Goal: Task Accomplishment & Management: Use online tool/utility

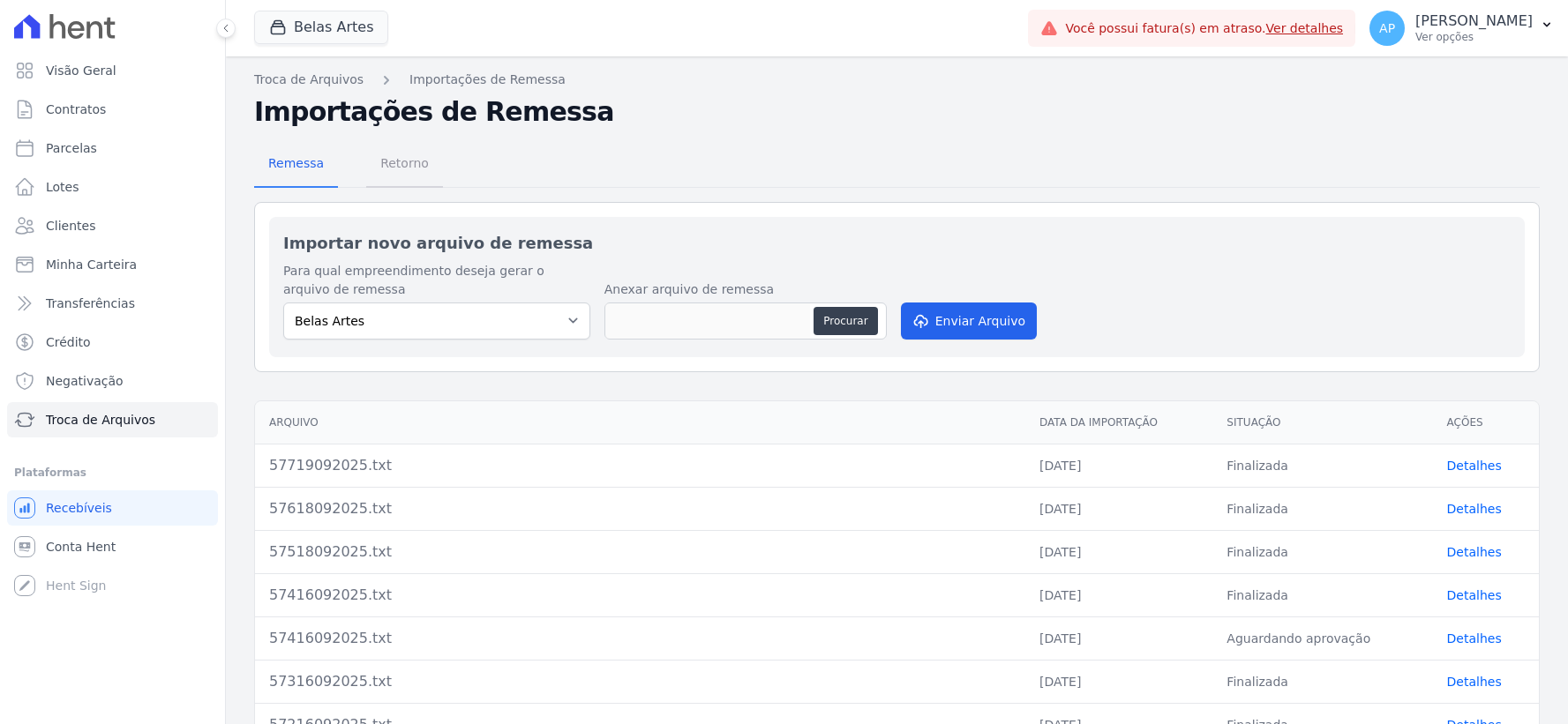
click at [409, 172] on span "Retorno" at bounding box center [405, 163] width 70 height 35
click at [844, 311] on button "Procurar" at bounding box center [846, 321] width 64 height 28
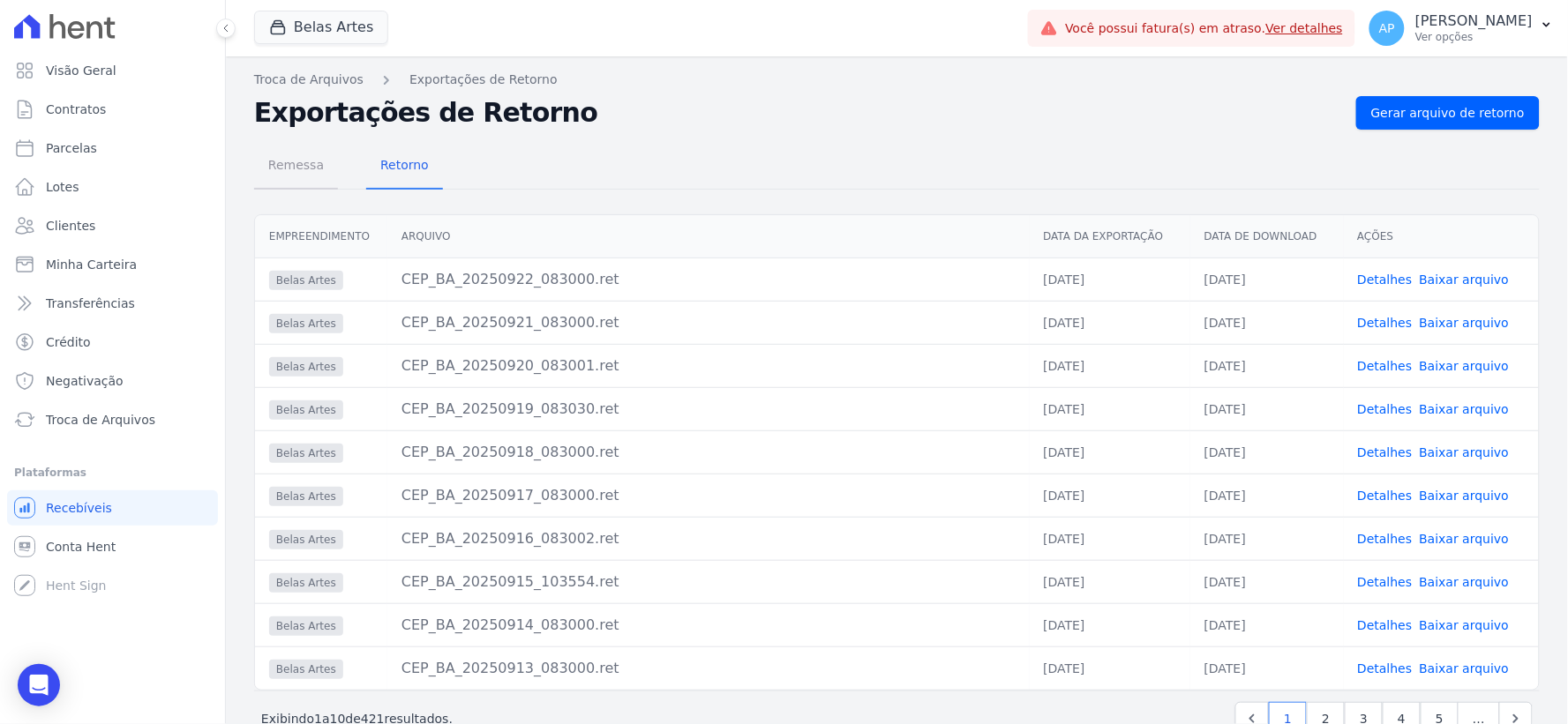
click at [309, 173] on span "Remessa" at bounding box center [295, 165] width 76 height 35
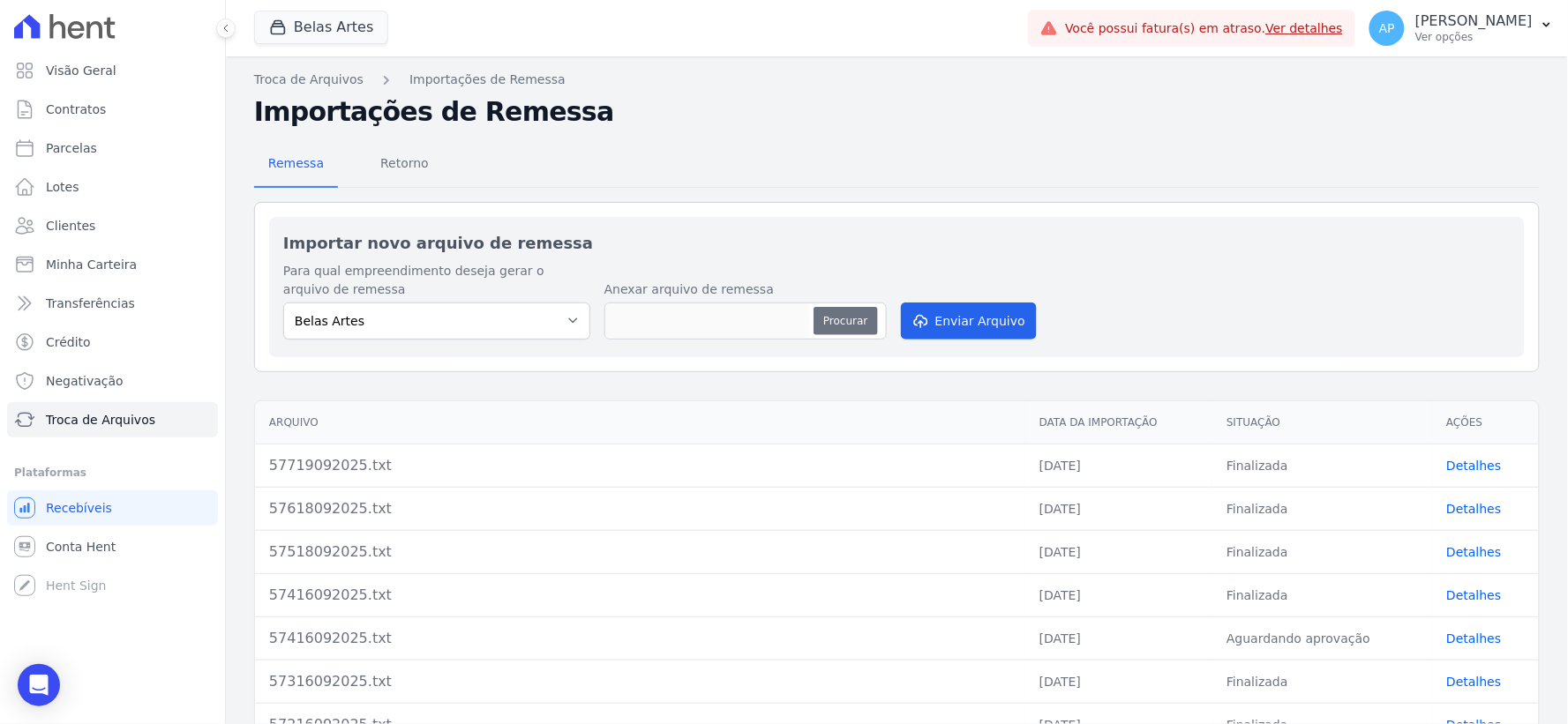
click at [817, 320] on button "Procurar" at bounding box center [846, 321] width 64 height 28
type input "57922092025.txt"
click at [938, 327] on button "Enviar Arquivo" at bounding box center [968, 321] width 136 height 37
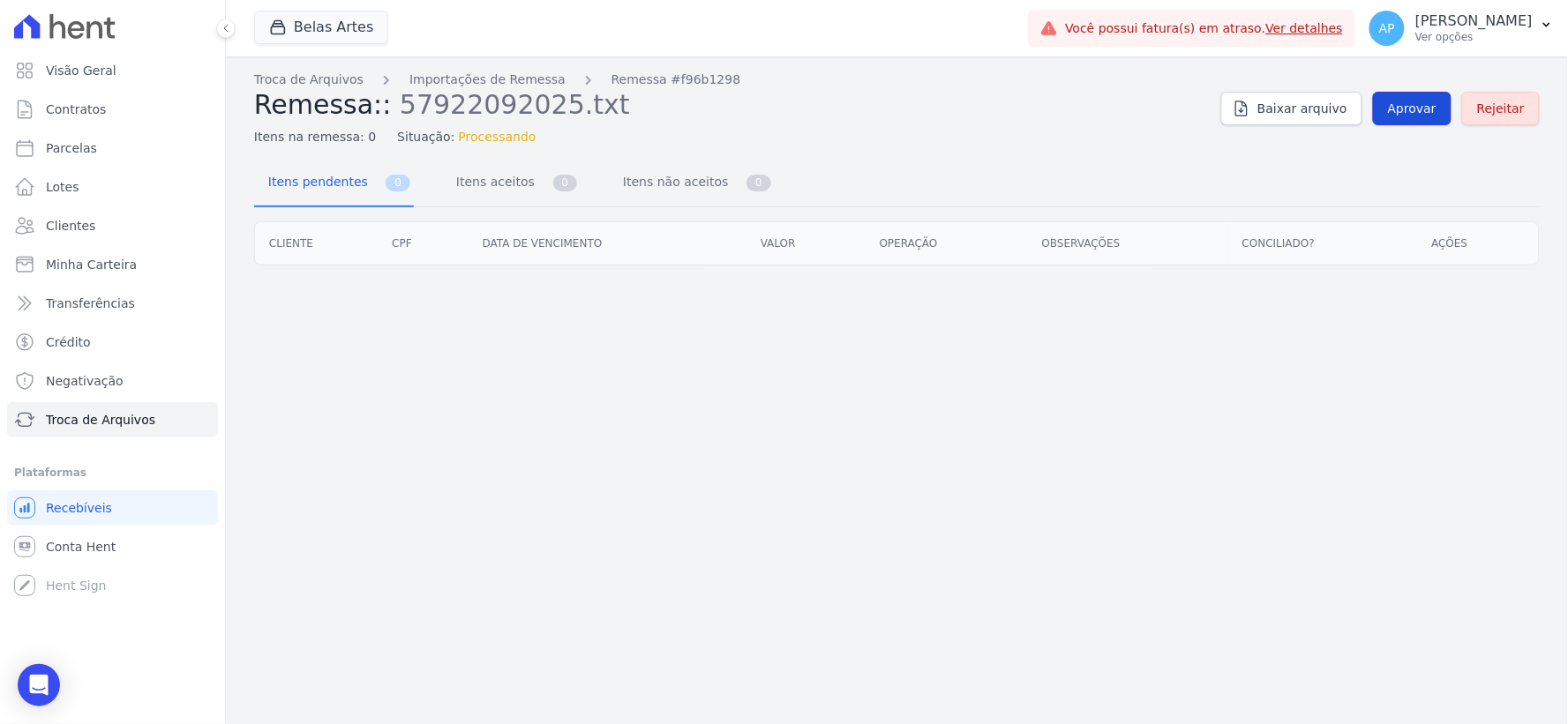
click at [1400, 103] on span "Aprovar" at bounding box center [1412, 108] width 49 height 18
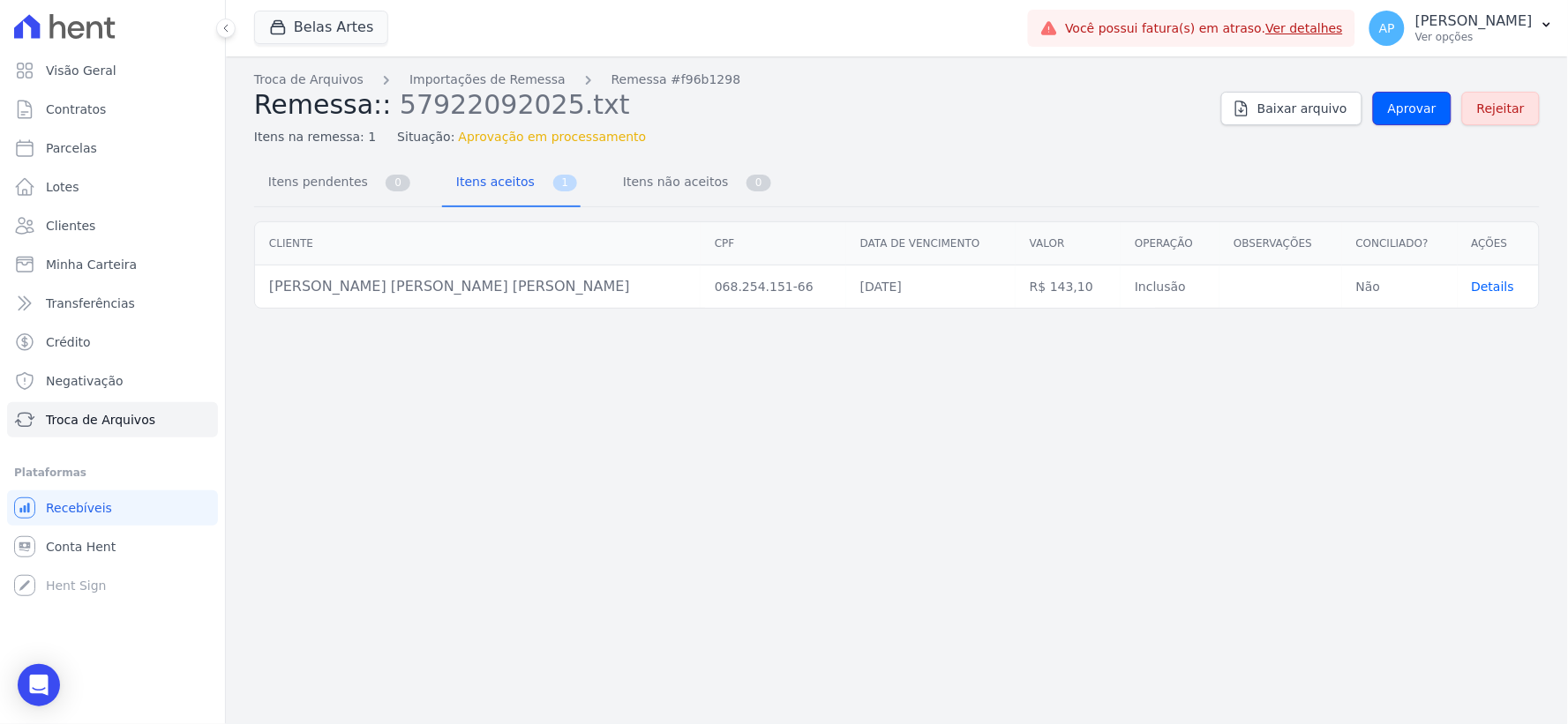
click at [1400, 103] on span "Aprovar" at bounding box center [1412, 108] width 49 height 18
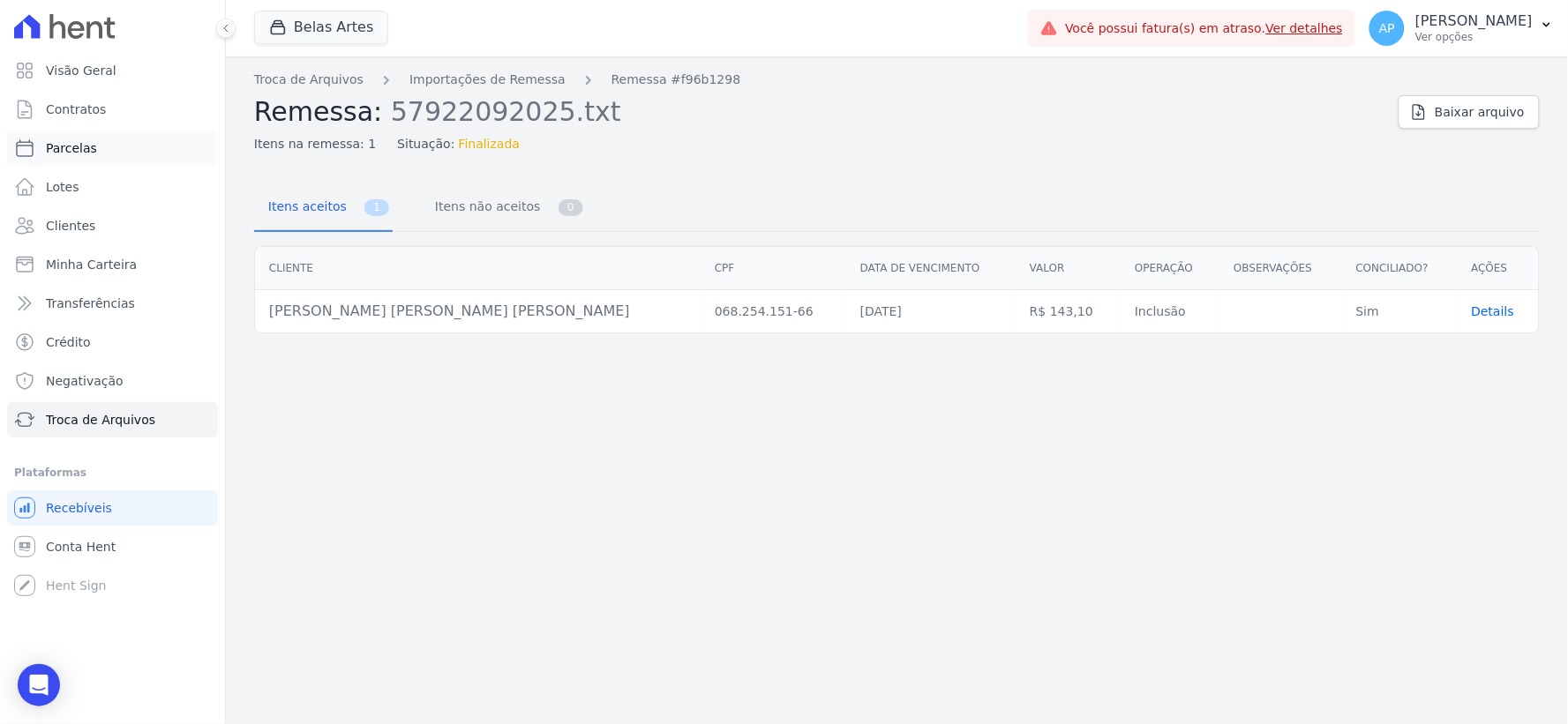
click at [64, 151] on span "Parcelas" at bounding box center [72, 148] width 51 height 18
select select
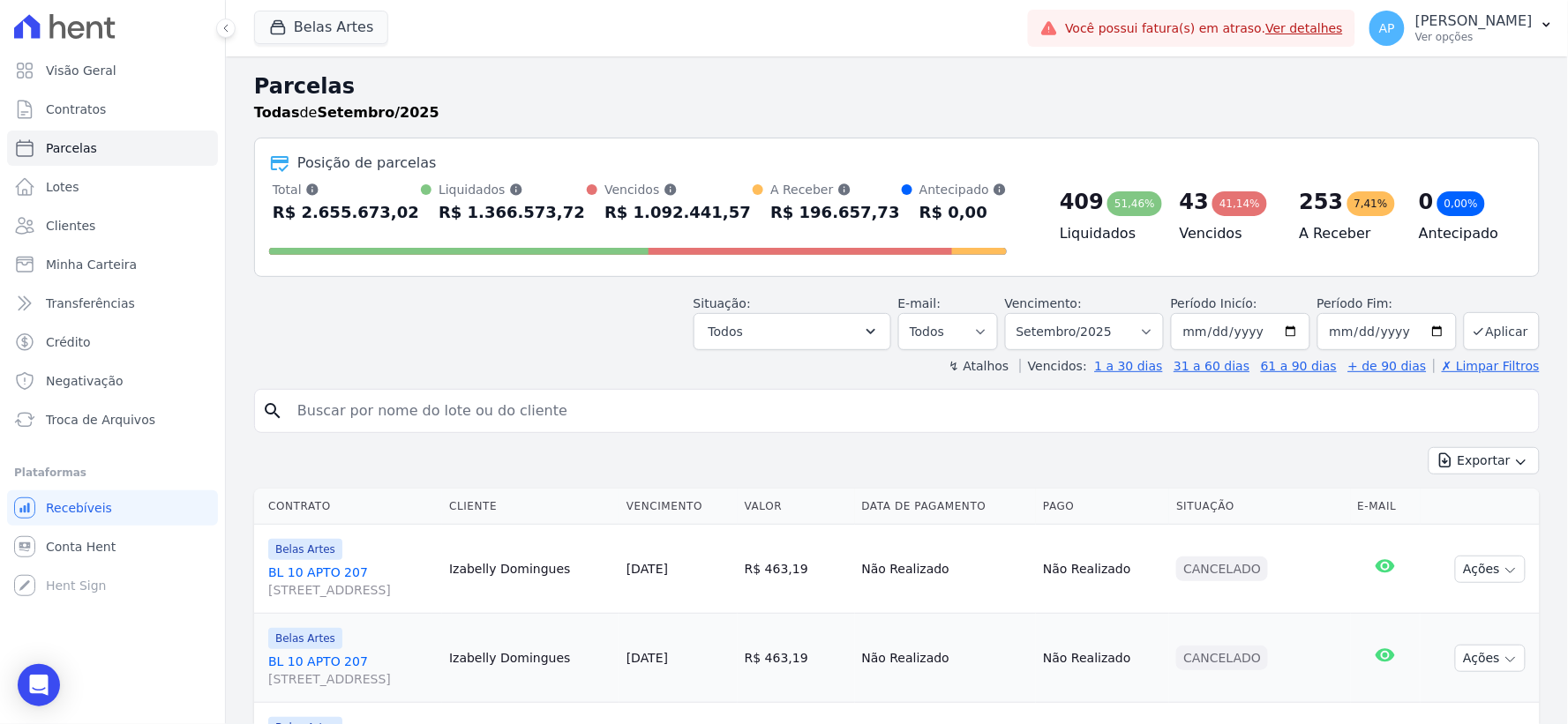
click at [558, 417] on input "search" at bounding box center [909, 411] width 1245 height 35
type input "[PERSON_NAME] c"
select select
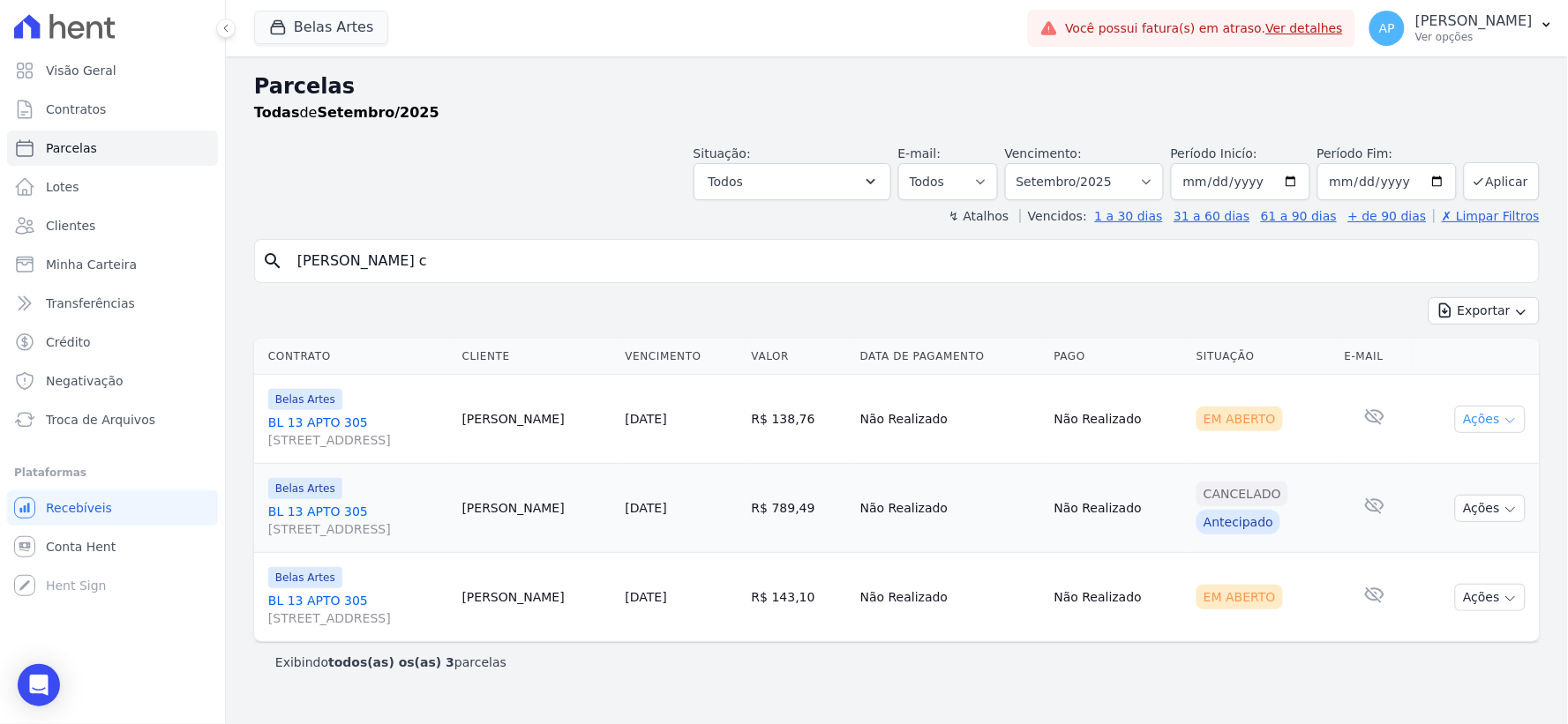
click at [1486, 415] on button "Ações" at bounding box center [1490, 419] width 71 height 28
click at [1447, 468] on link "Ver boleto" at bounding box center [1483, 460] width 169 height 33
click at [1424, 677] on div "Exibindo todos(as) os(as) 3 parcelas" at bounding box center [896, 662] width 1286 height 40
click at [1486, 598] on button "Ações" at bounding box center [1490, 597] width 71 height 28
click at [1449, 629] on link "Ver boleto" at bounding box center [1483, 638] width 169 height 33
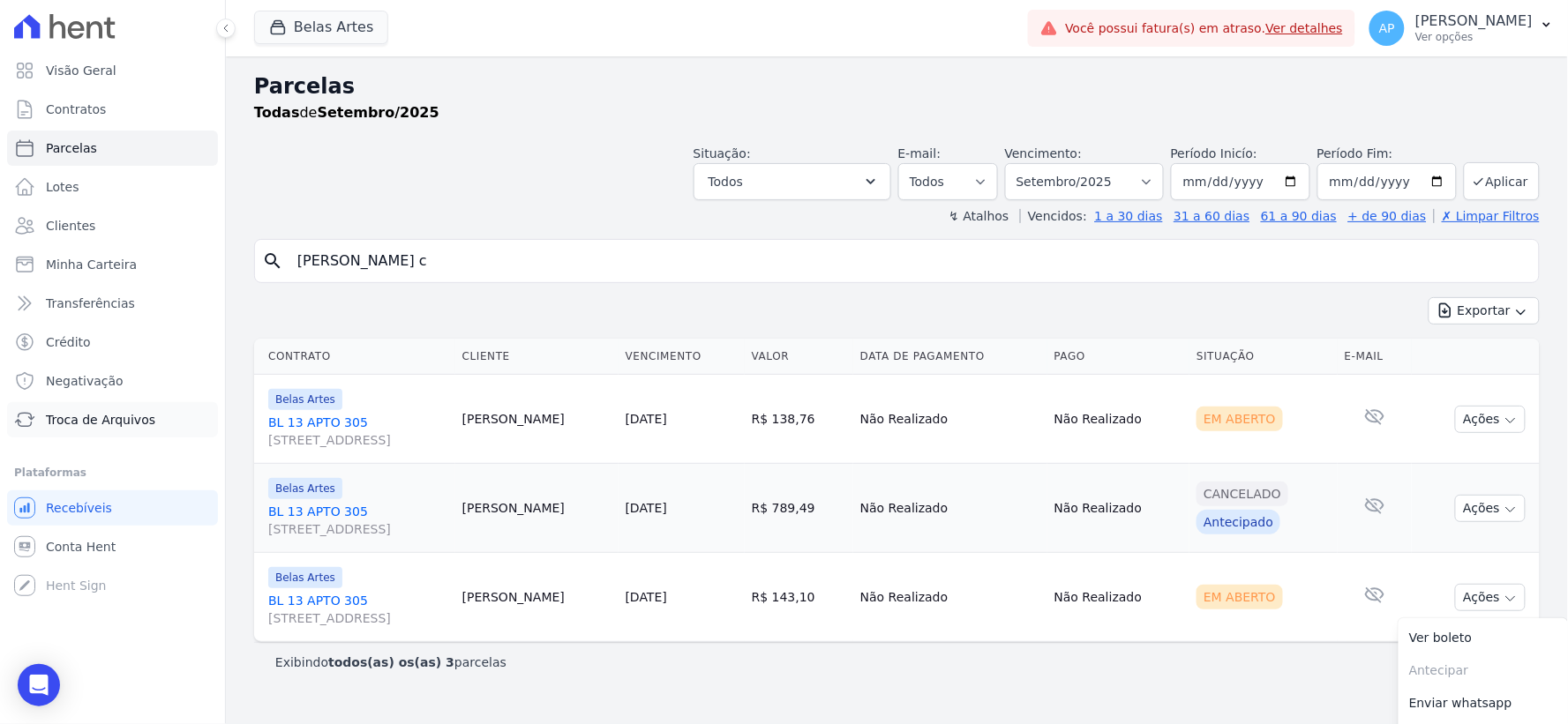
click at [94, 421] on span "Troca de Arquivos" at bounding box center [100, 420] width 109 height 18
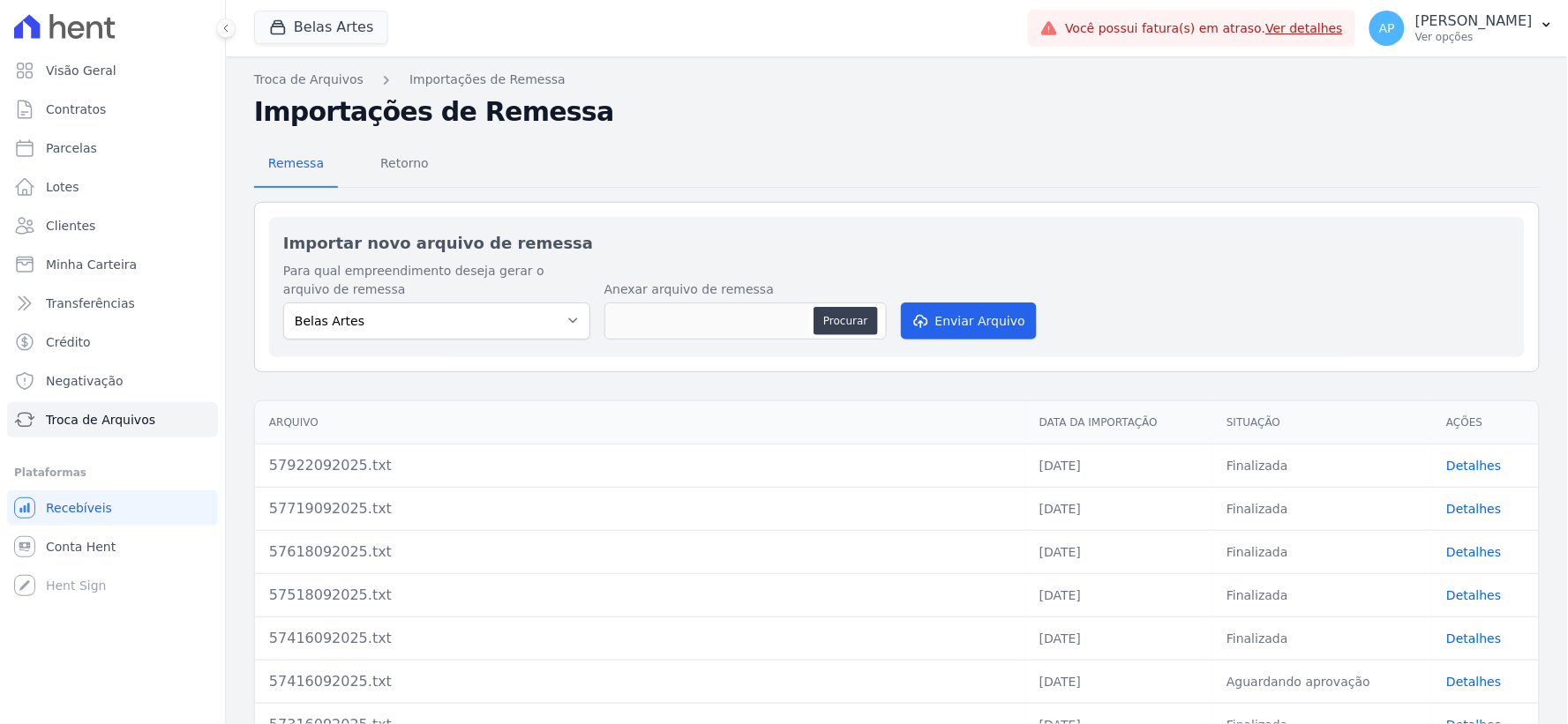
click at [848, 319] on button "Procurar" at bounding box center [846, 321] width 64 height 28
type input "58022092025.txt"
click at [921, 306] on button "Enviar Arquivo" at bounding box center [968, 321] width 136 height 37
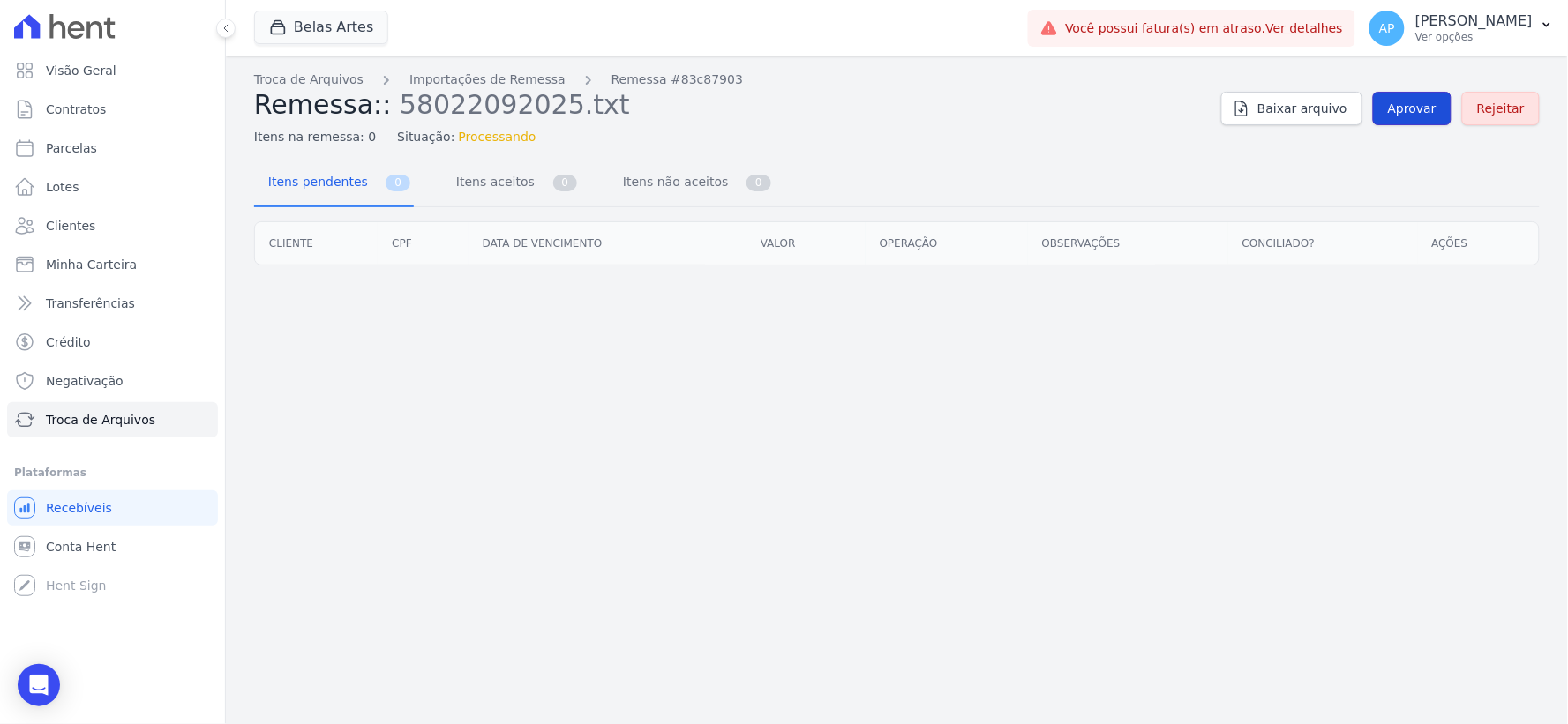
click at [1405, 106] on span "Aprovar" at bounding box center [1412, 108] width 49 height 18
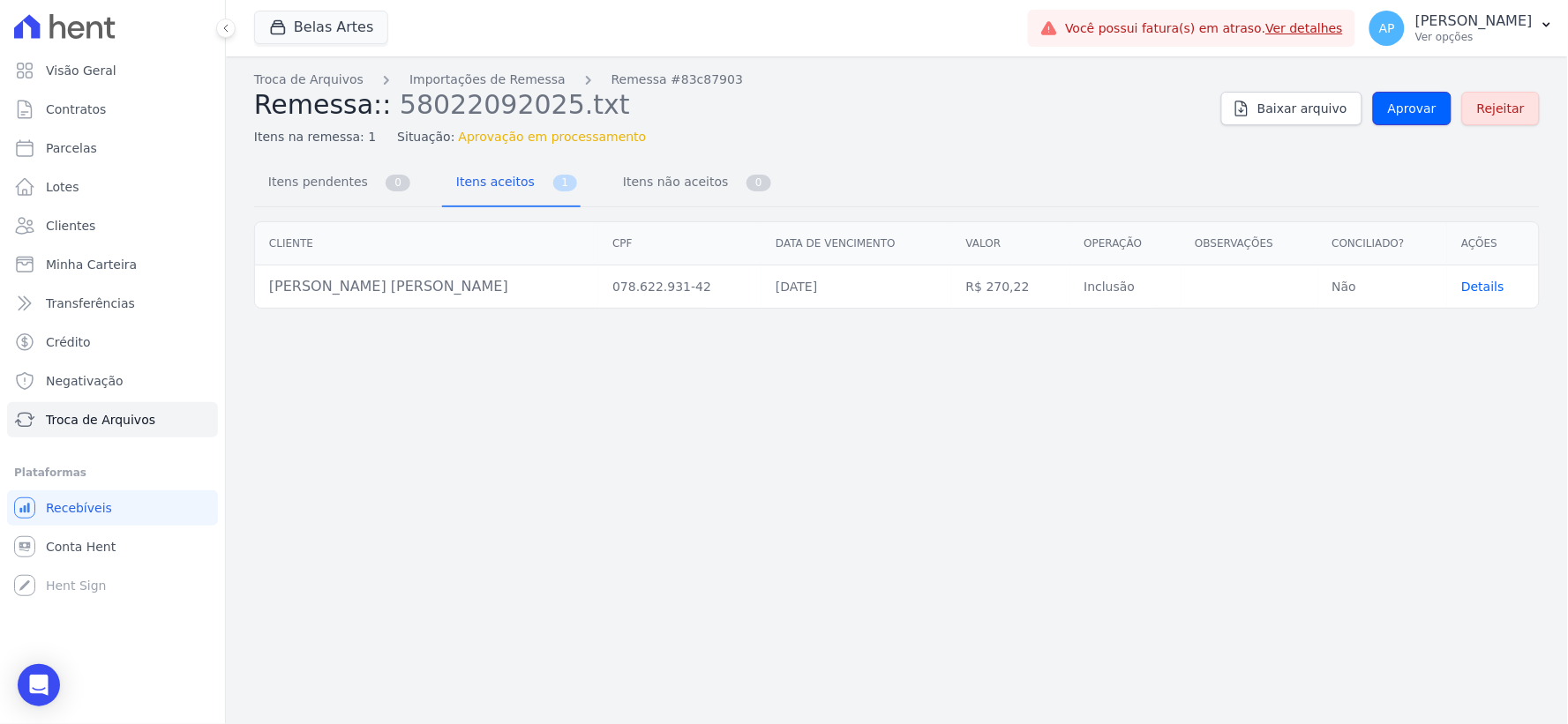
click at [1405, 106] on span "Aprovar" at bounding box center [1412, 108] width 49 height 18
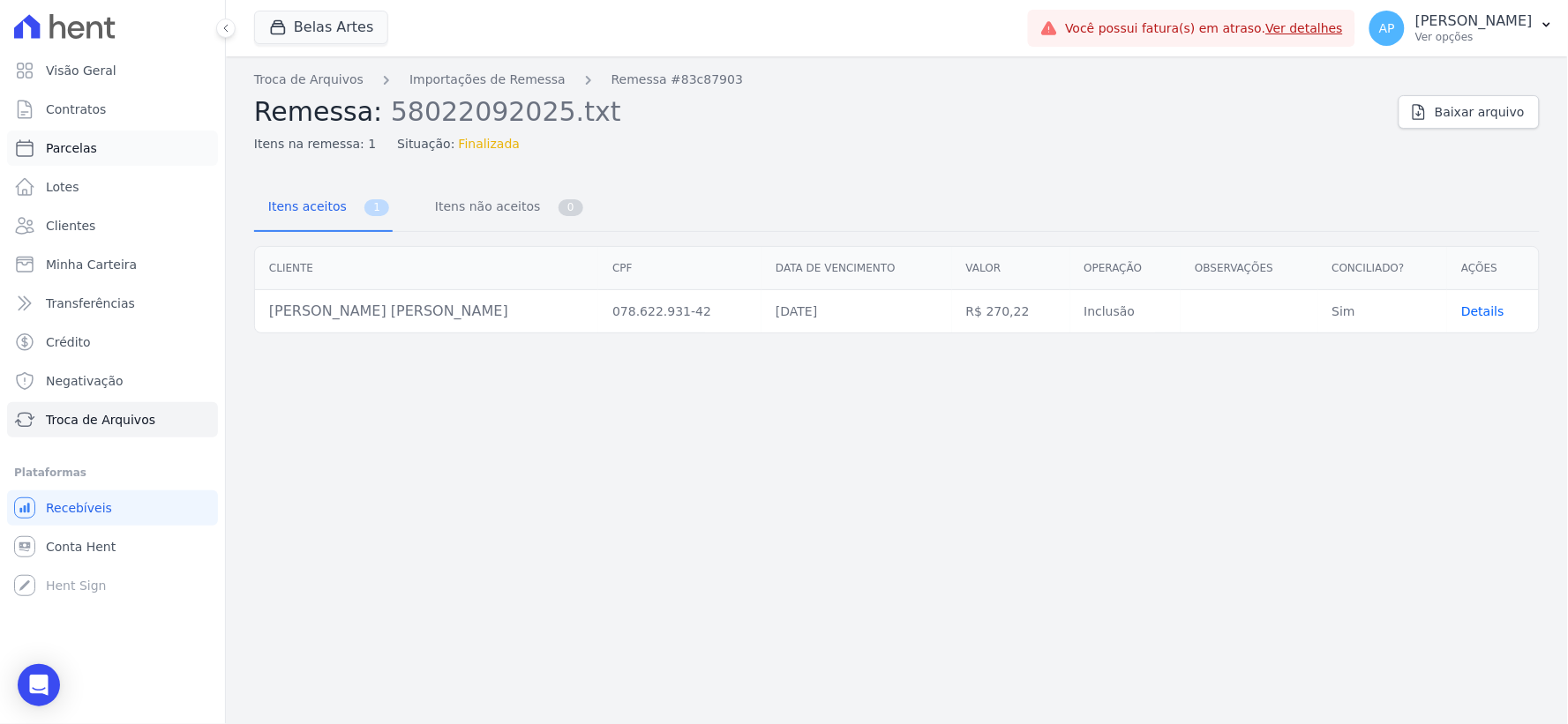
click at [94, 152] on link "Parcelas" at bounding box center [113, 148] width 211 height 35
select select
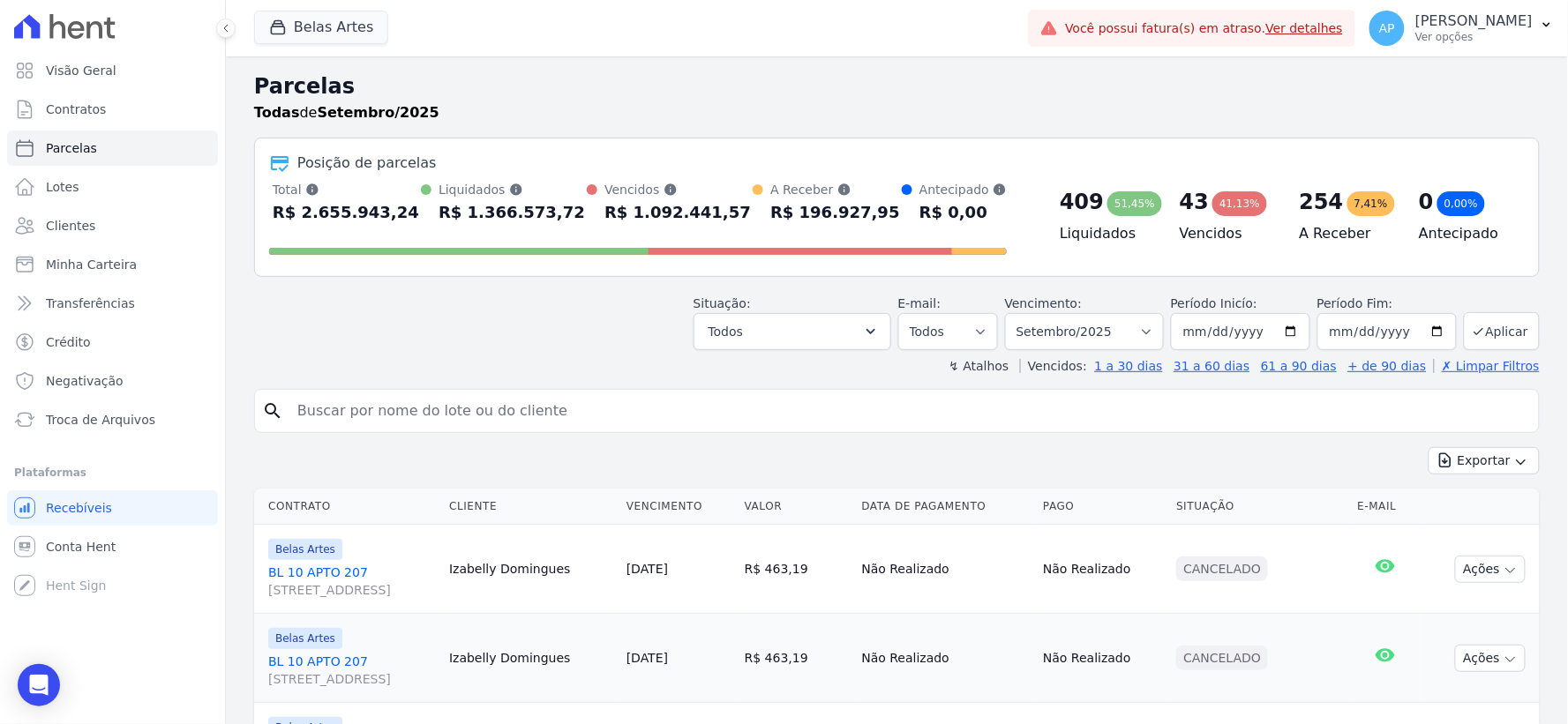
click at [462, 413] on input "search" at bounding box center [909, 411] width 1245 height 35
paste input "[PERSON_NAME] [PERSON_NAME]"
type input "[PERSON_NAME] [PERSON_NAME]"
select select
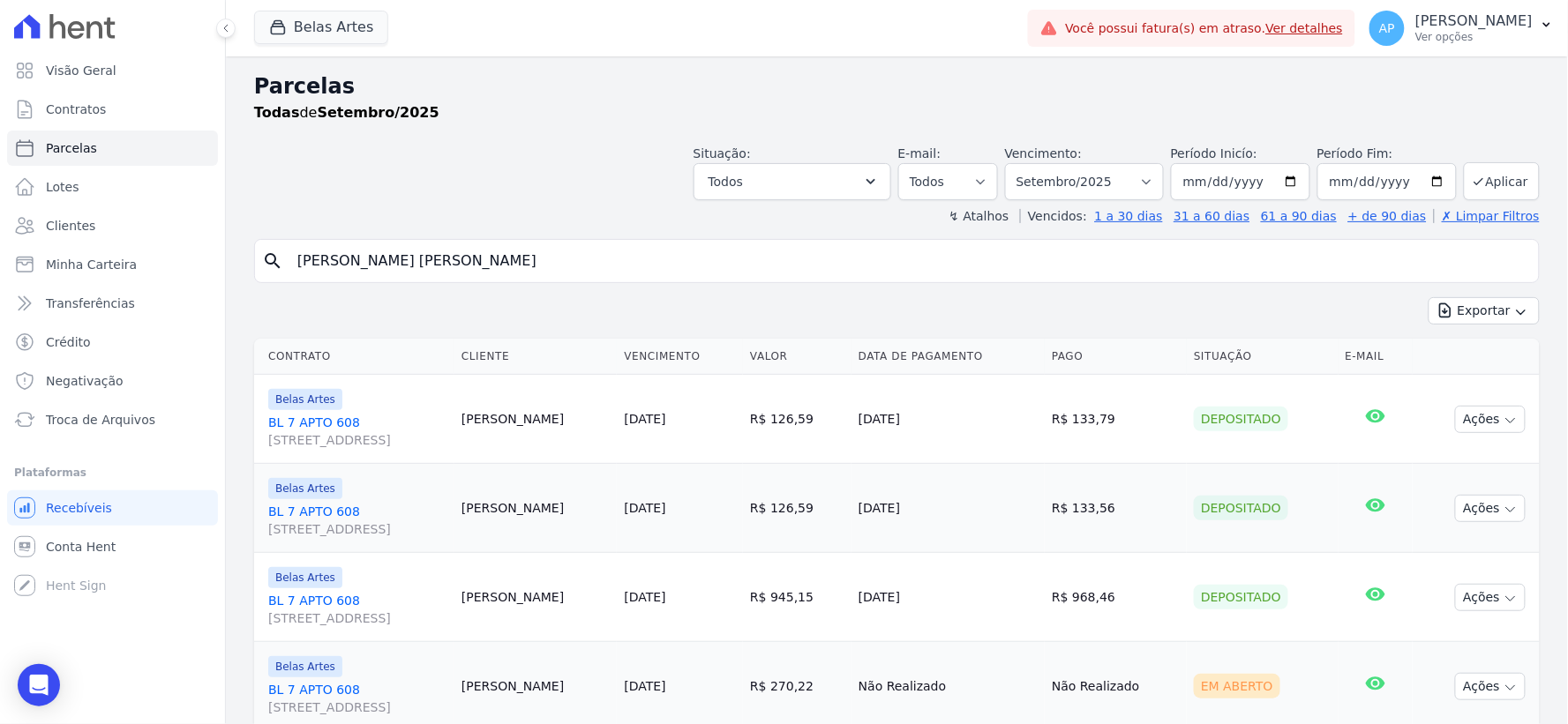
scroll to position [196, 0]
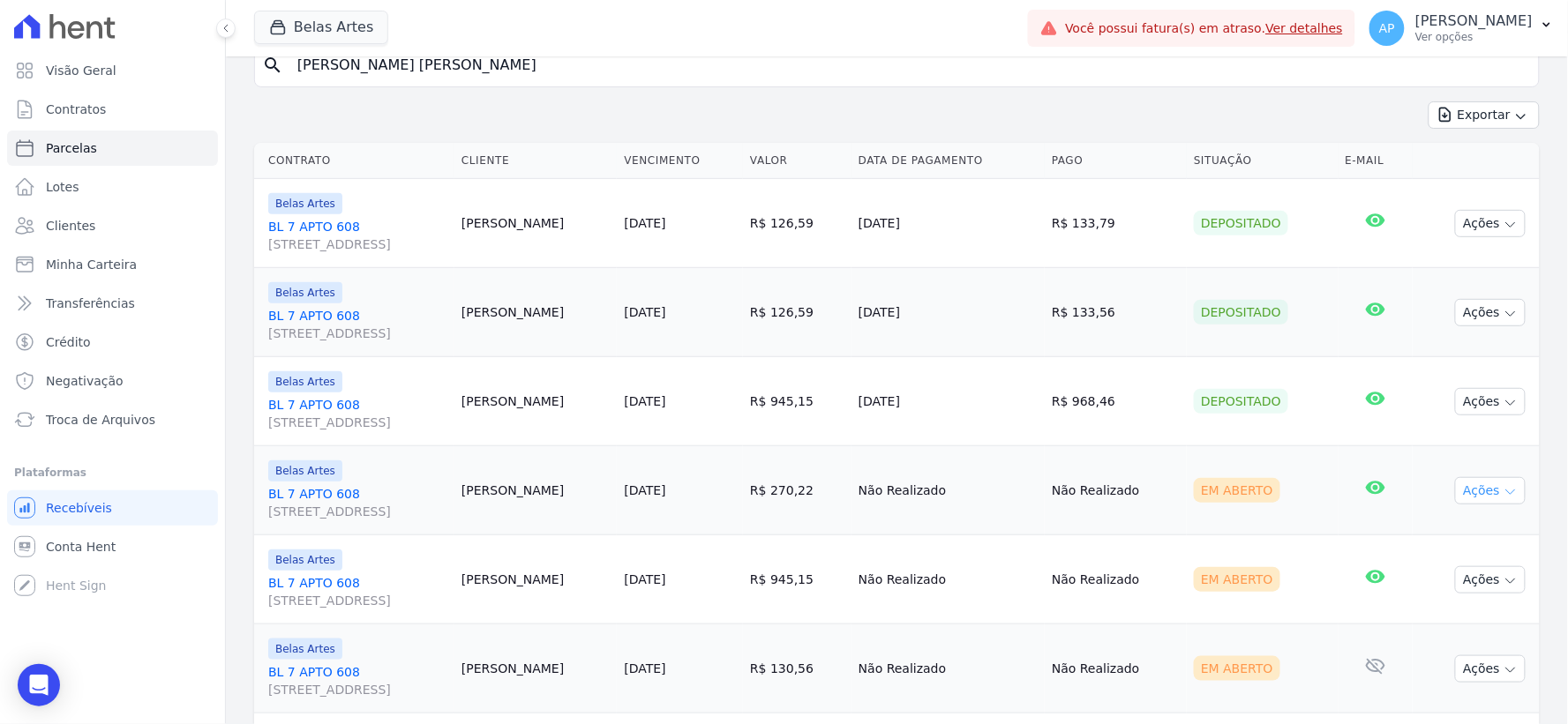
click at [1483, 496] on button "Ações" at bounding box center [1490, 491] width 71 height 28
click at [1438, 530] on link "Ver boleto" at bounding box center [1483, 531] width 169 height 33
click at [1257, 549] on td "Em Aberto" at bounding box center [1262, 579] width 151 height 89
click at [1268, 620] on td "Em Aberto" at bounding box center [1262, 579] width 151 height 89
click at [1483, 582] on button "Ações" at bounding box center [1490, 579] width 71 height 28
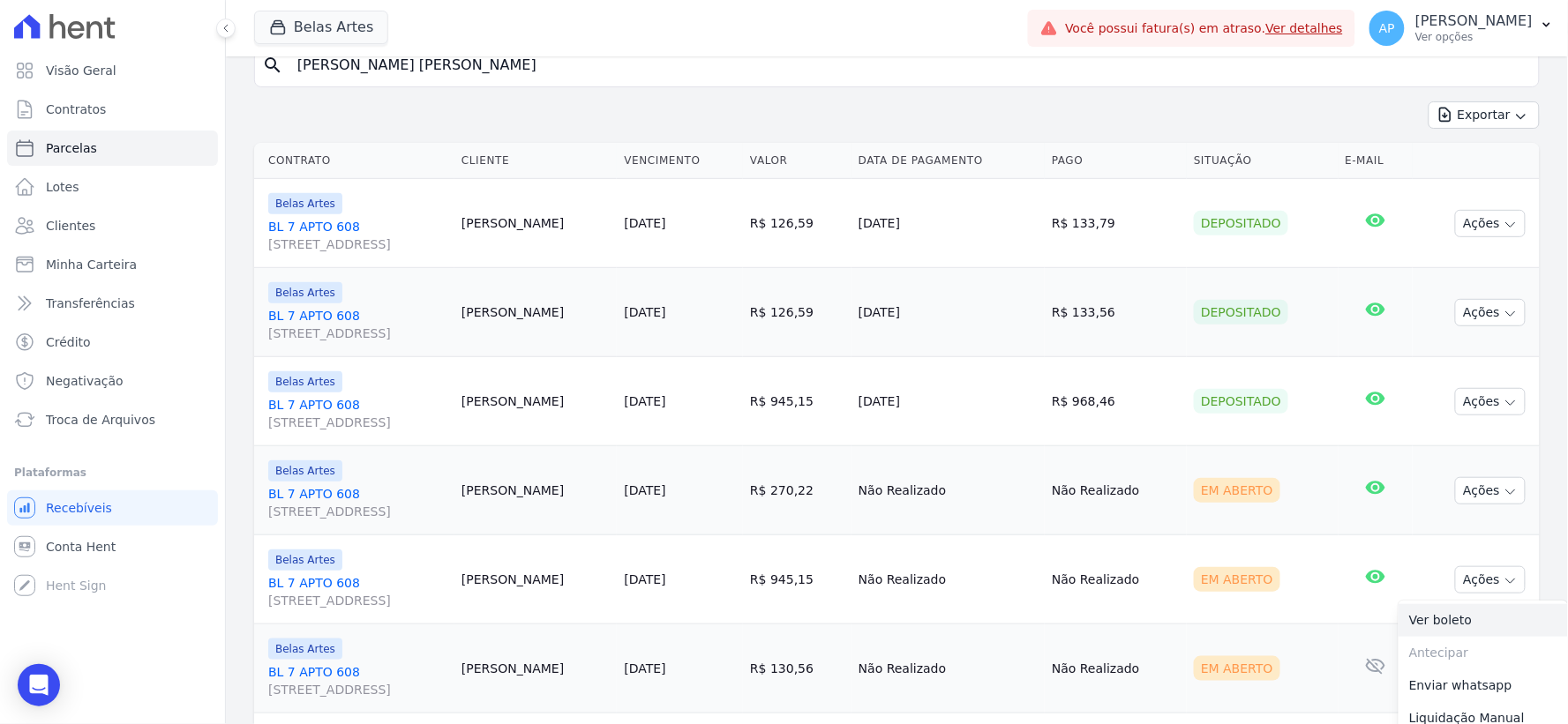
click at [1446, 618] on link "Ver boleto" at bounding box center [1483, 620] width 169 height 33
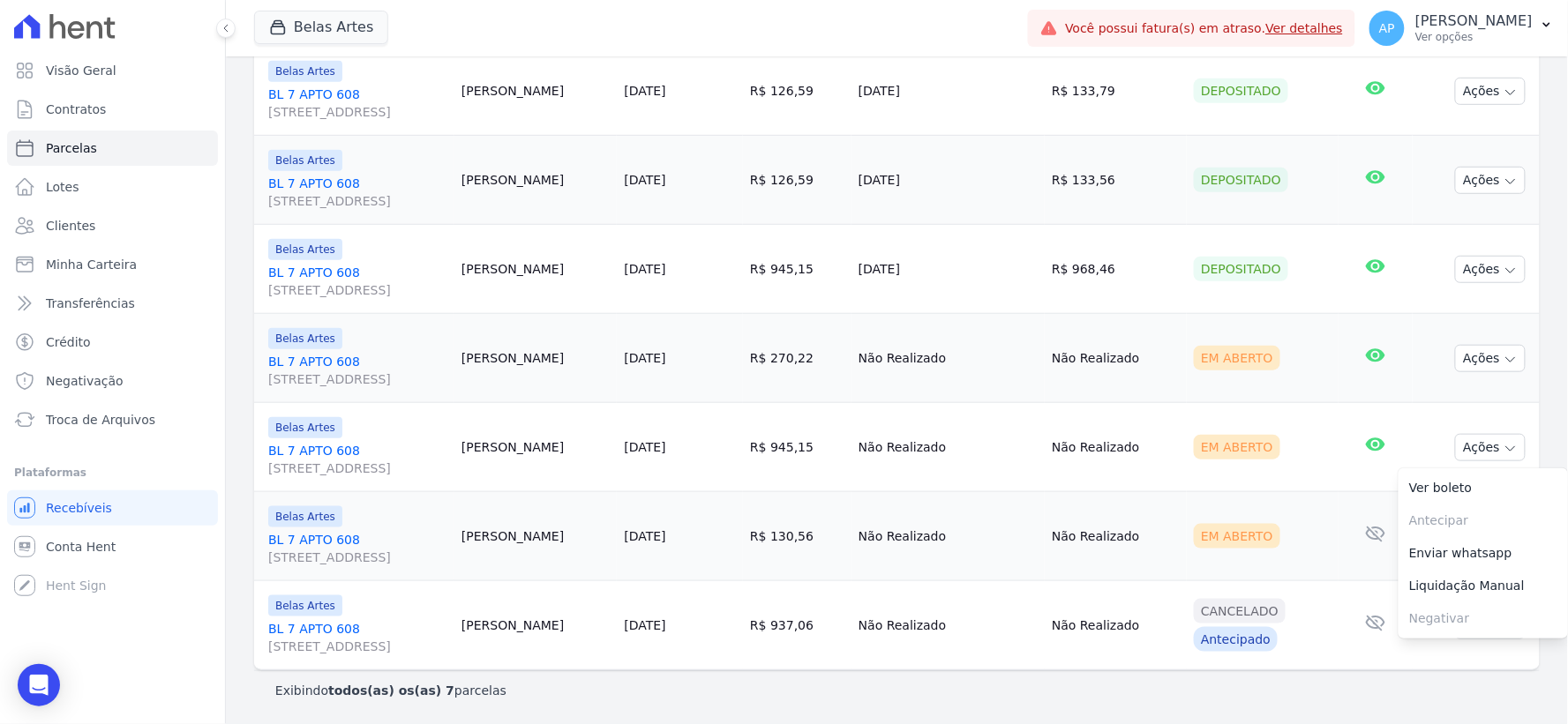
click at [1254, 478] on td "Em Aberto" at bounding box center [1262, 447] width 151 height 89
click at [1462, 533] on button "Ações" at bounding box center [1490, 537] width 71 height 28
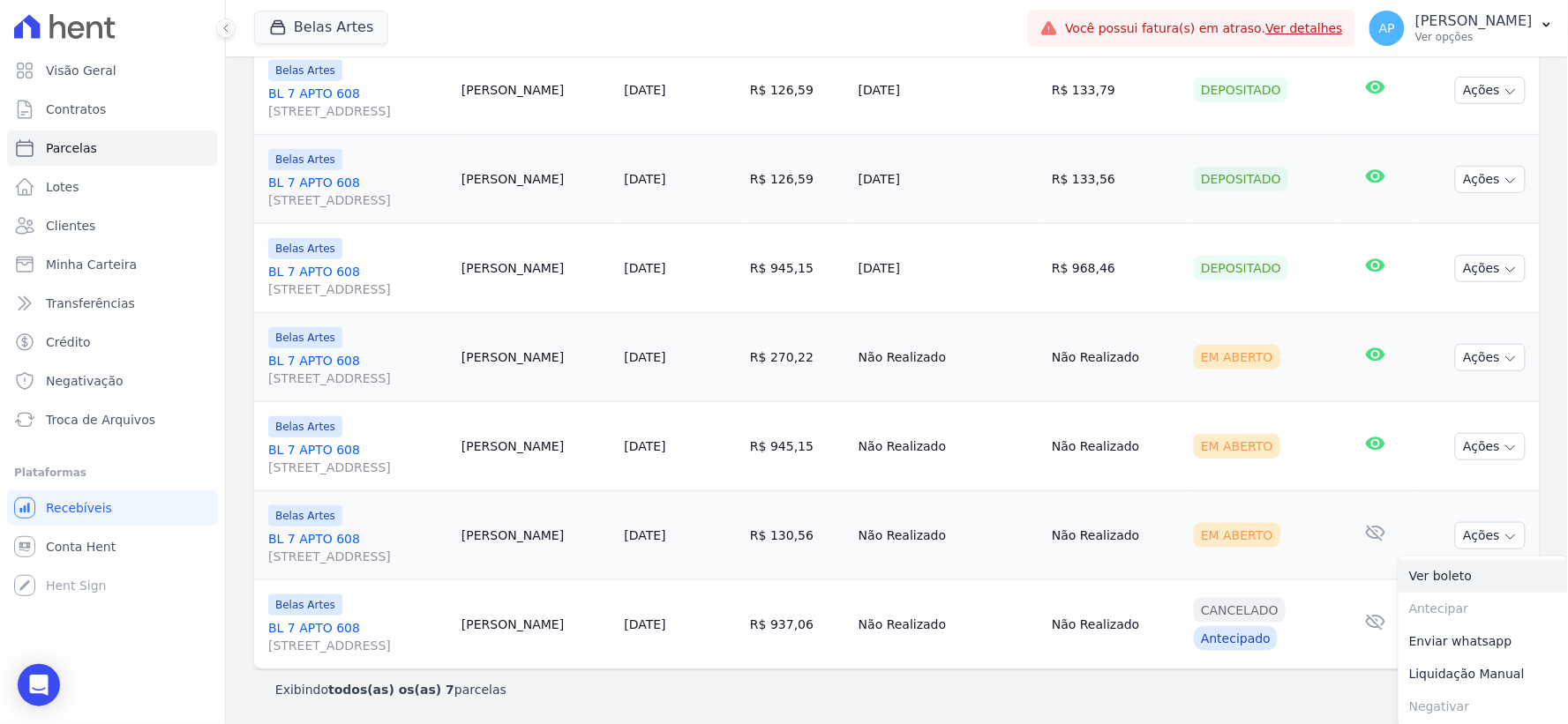
click at [1440, 569] on link "Ver boleto" at bounding box center [1483, 576] width 169 height 33
